Goal: Complete application form

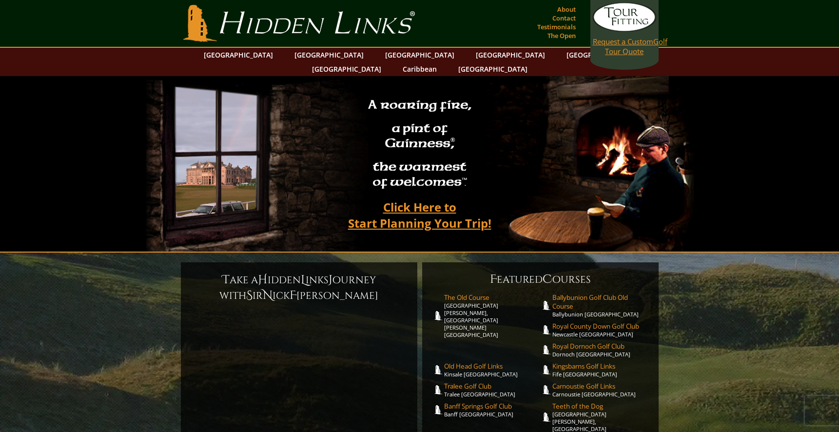
click at [632, 44] on span "Request a Custom" at bounding box center [623, 42] width 60 height 10
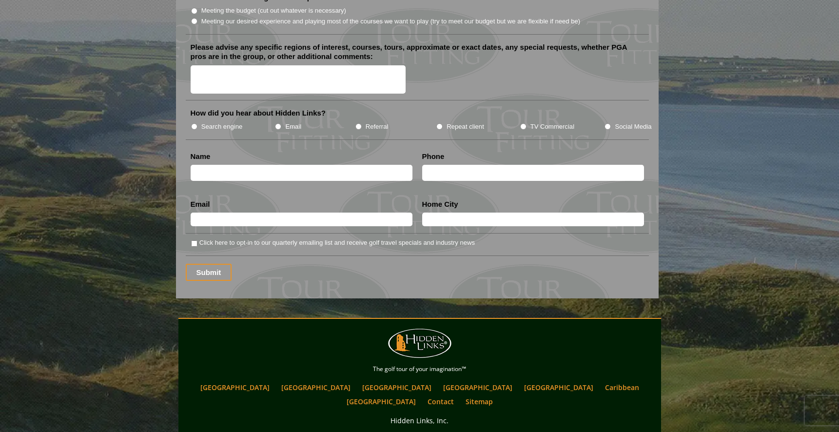
scroll to position [1206, 0]
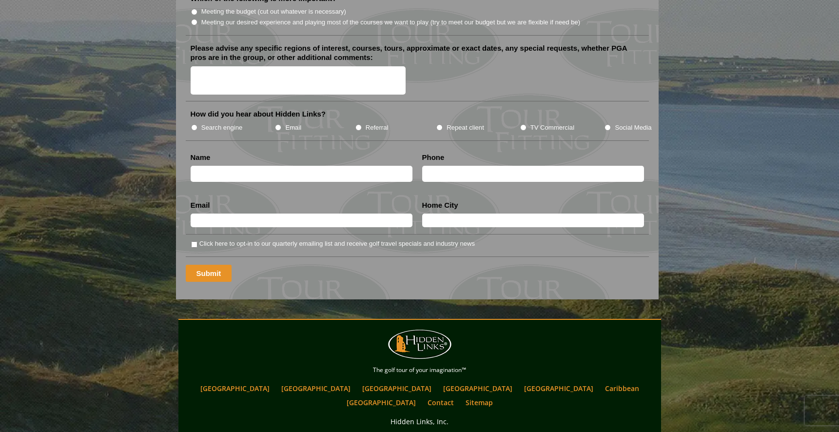
click at [207, 267] on input "Submit" at bounding box center [209, 273] width 46 height 17
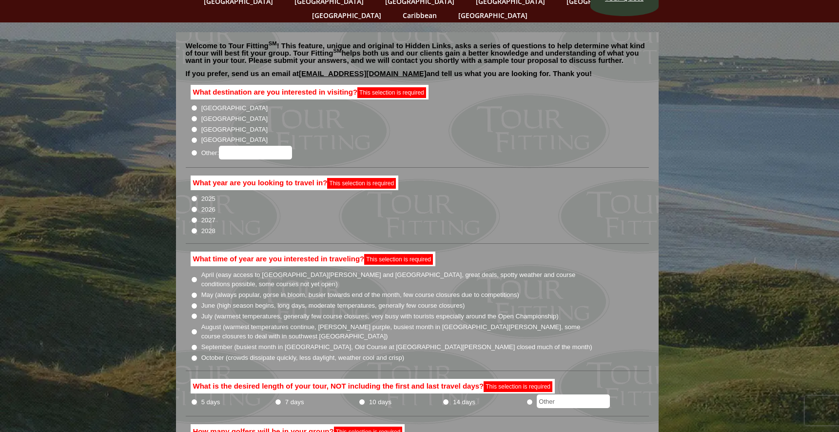
scroll to position [0, 0]
